Goal: Consume media (video, audio)

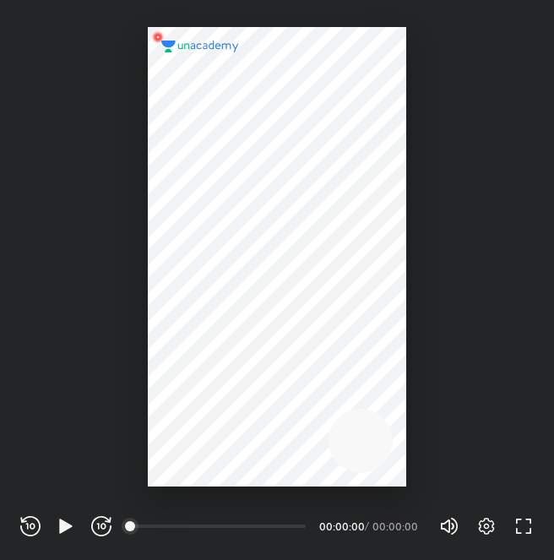
scroll to position [560, 554]
click at [346, 78] on div at bounding box center [277, 257] width 259 height 460
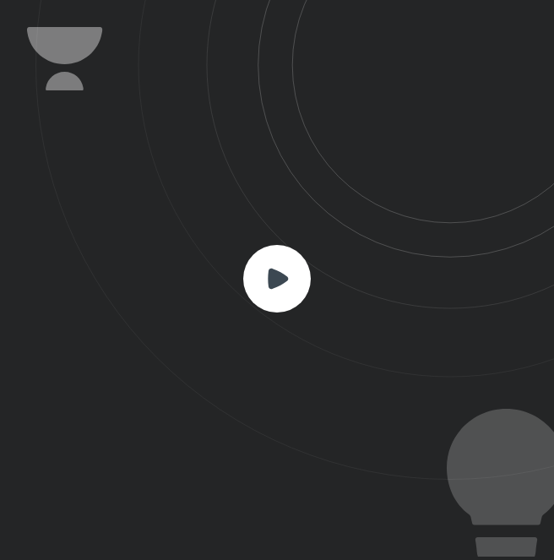
click at [295, 243] on icon at bounding box center [295, 240] width 519 height 480
click at [267, 287] on rect at bounding box center [277, 279] width 68 height 68
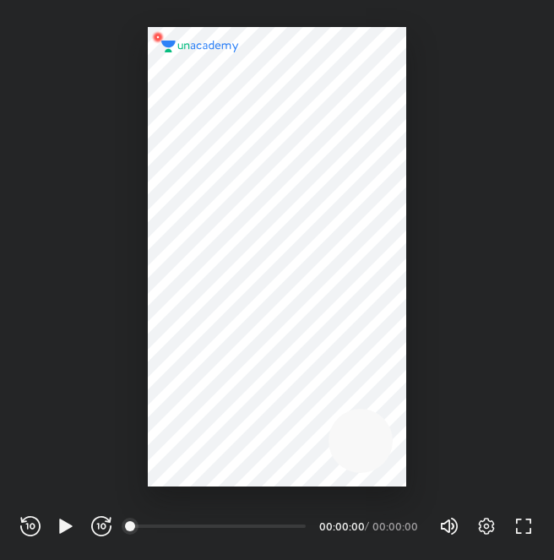
click at [227, 172] on div at bounding box center [277, 257] width 259 height 460
